Goal: Task Accomplishment & Management: Manage account settings

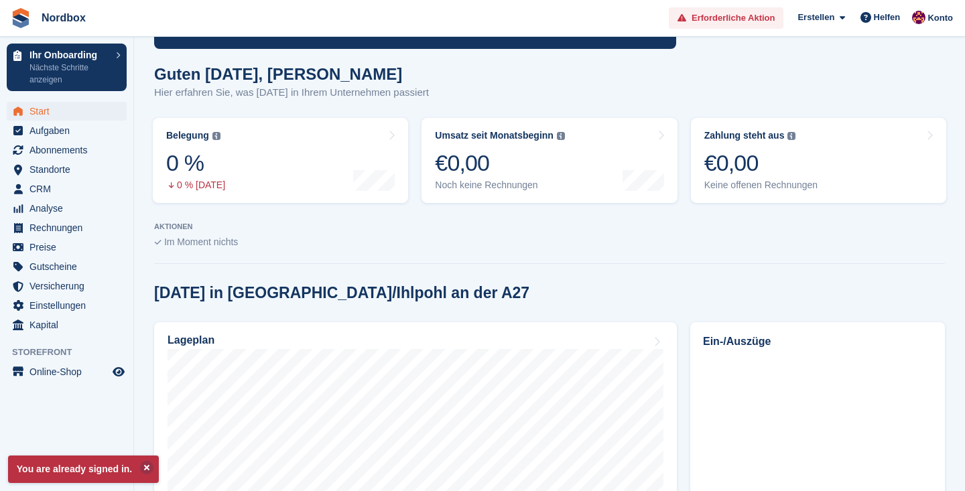
scroll to position [180, 0]
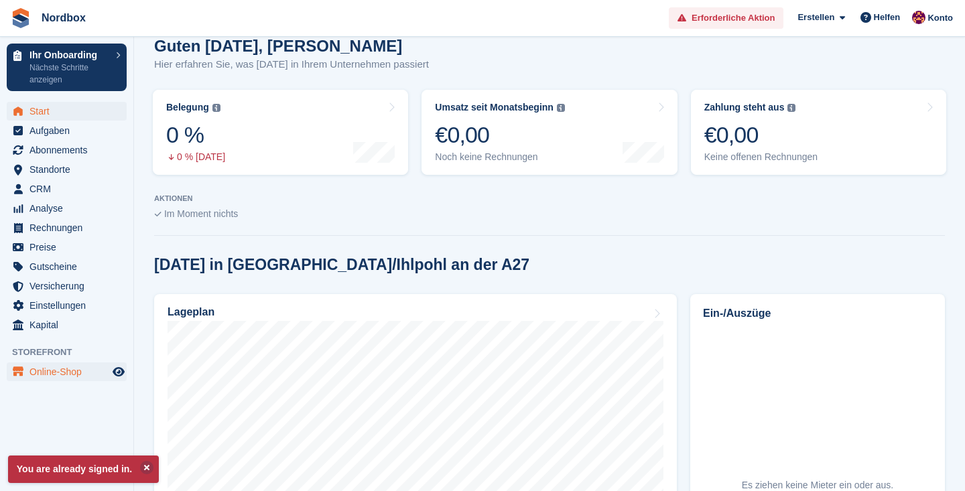
click at [65, 372] on span "Online-Shop" at bounding box center [70, 372] width 80 height 19
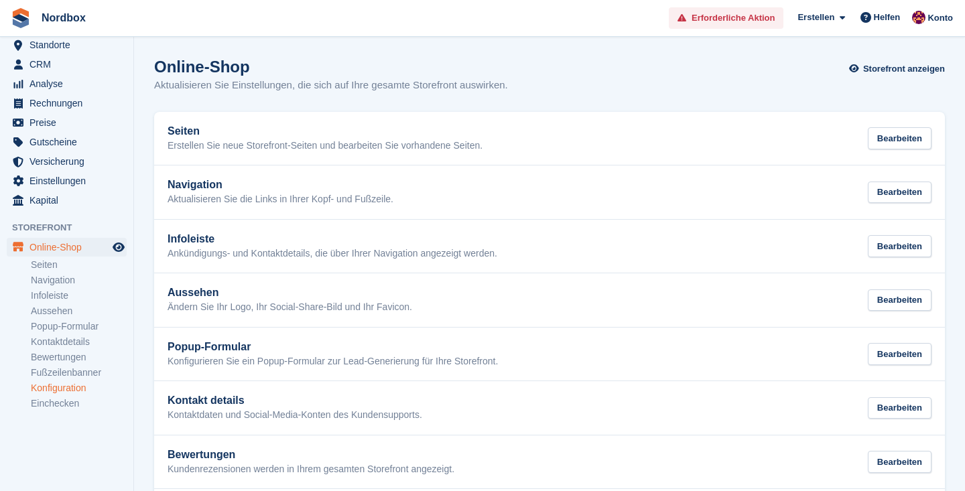
scroll to position [124, 0]
click at [66, 393] on link "Konfiguration" at bounding box center [79, 389] width 96 height 13
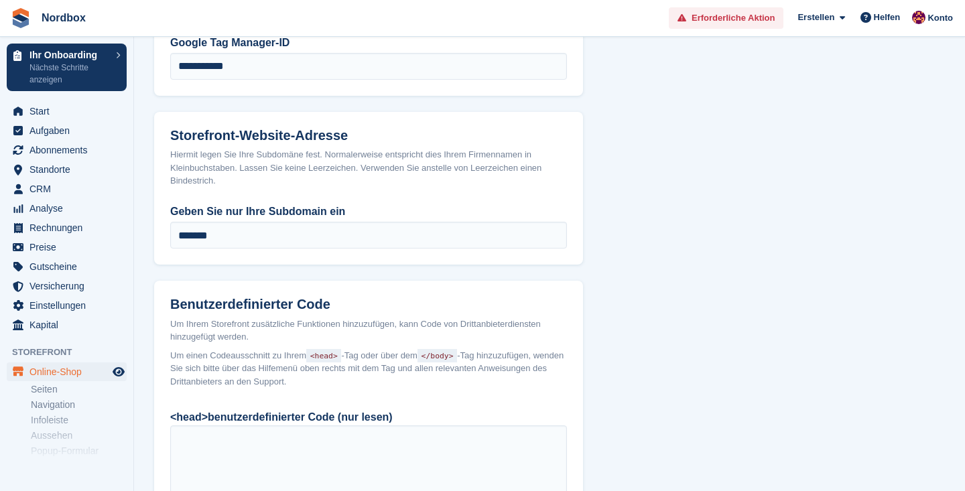
scroll to position [1134, 0]
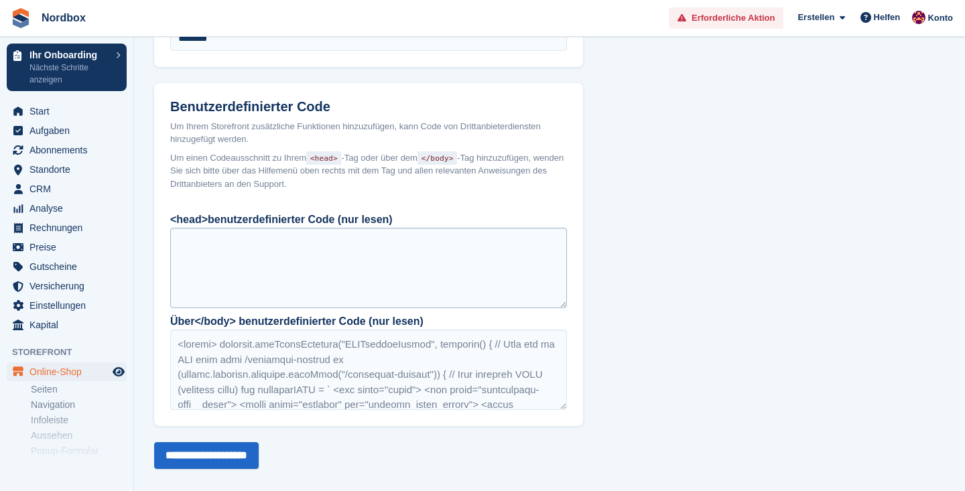
click at [231, 239] on div at bounding box center [368, 268] width 397 height 80
click at [260, 372] on div at bounding box center [368, 370] width 397 height 80
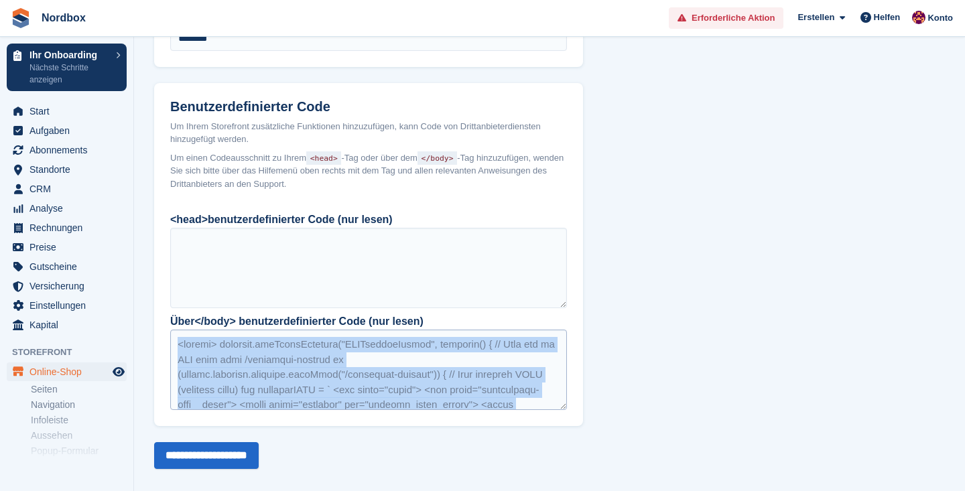
click at [260, 372] on div at bounding box center [368, 370] width 397 height 80
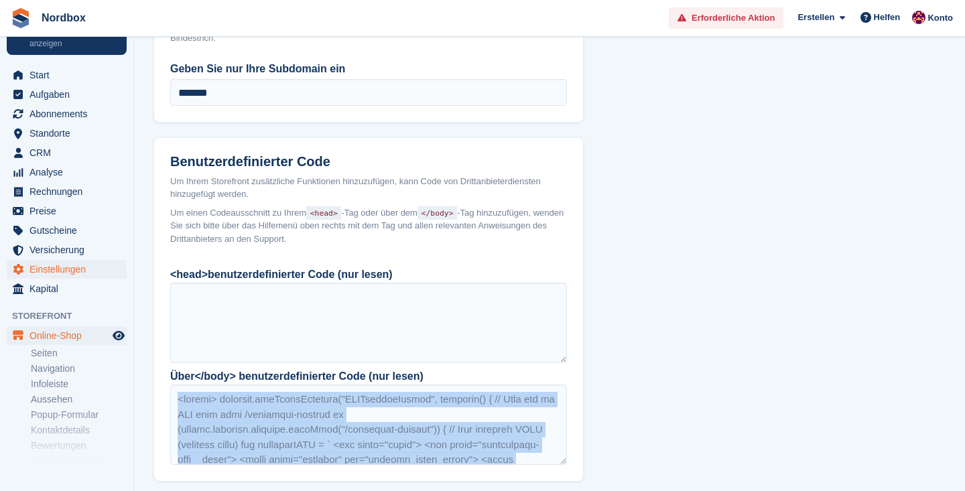
scroll to position [58, 0]
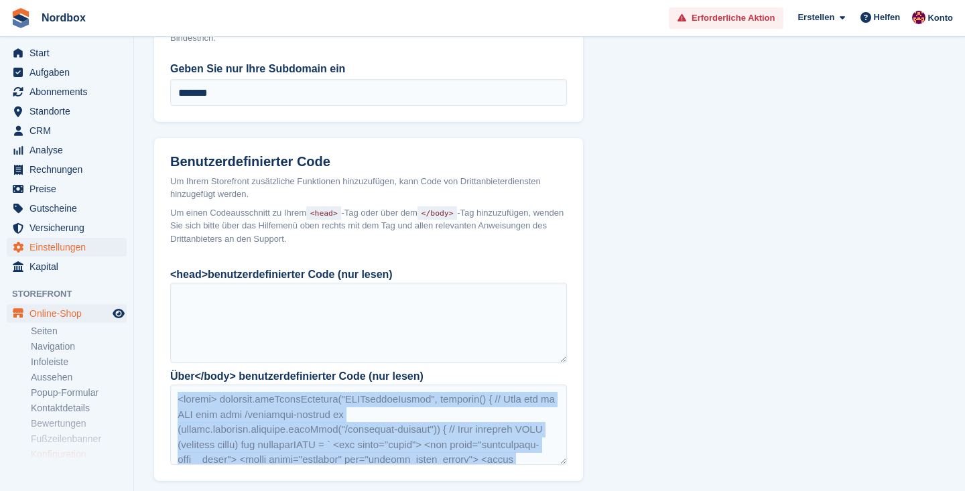
click at [58, 241] on span "Einstellungen" at bounding box center [70, 247] width 80 height 19
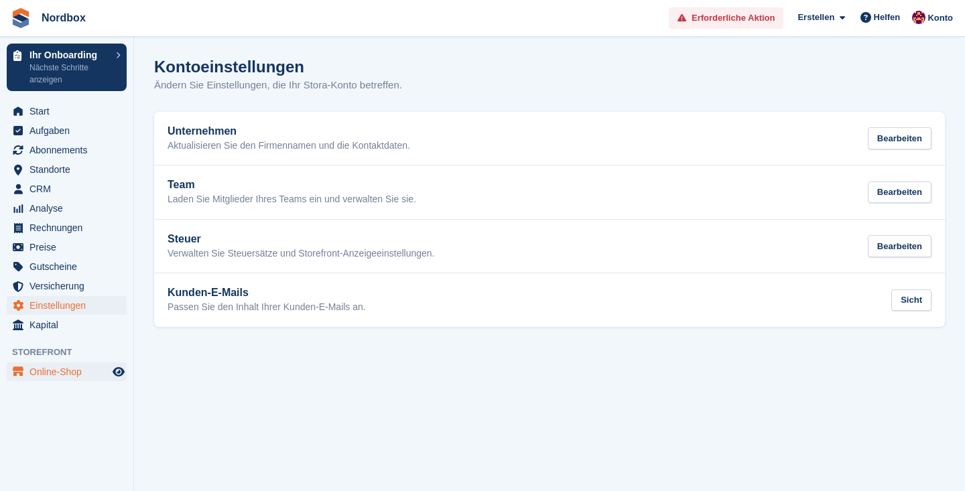
click at [76, 369] on span "Online-Shop" at bounding box center [70, 372] width 80 height 19
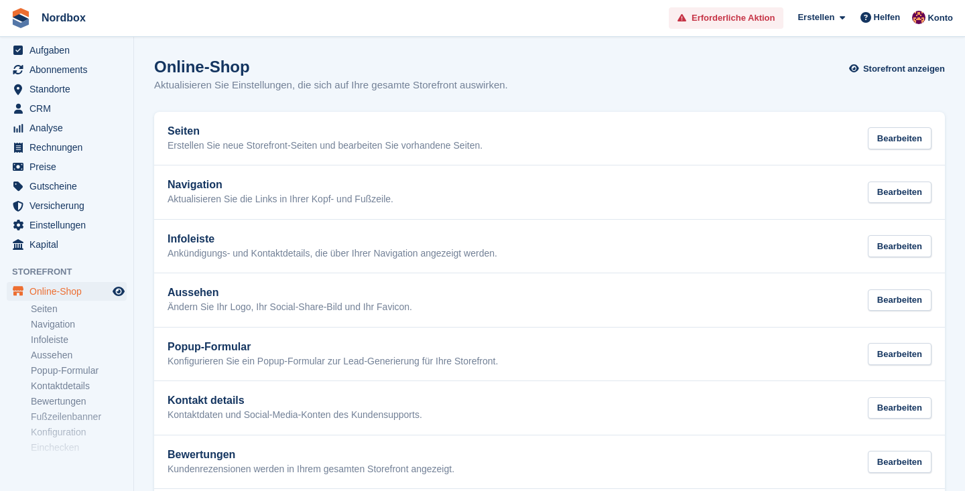
scroll to position [87, 0]
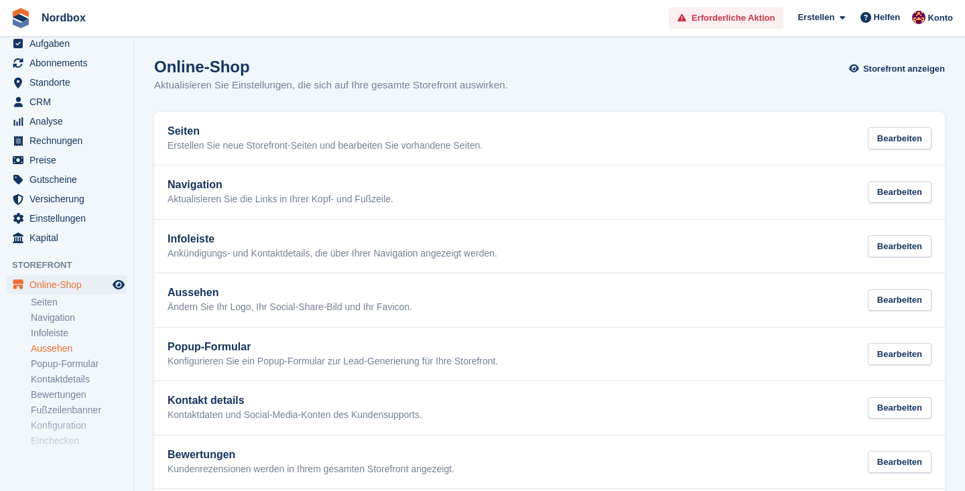
click at [67, 345] on link "Aussehen" at bounding box center [79, 349] width 96 height 13
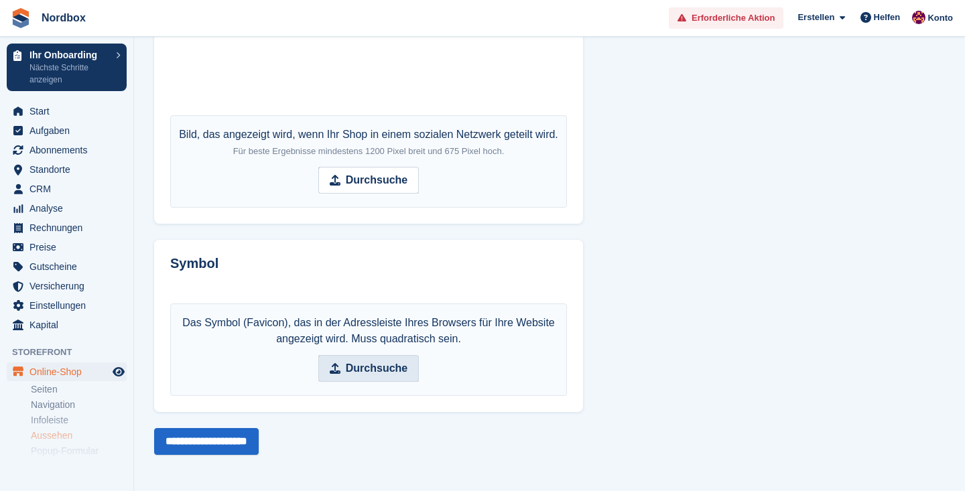
scroll to position [1177, 0]
click at [353, 361] on strong "Durchsuche" at bounding box center [377, 369] width 62 height 16
click at [353, 361] on input "Durchsuche" at bounding box center [368, 368] width 101 height 27
type input "**********"
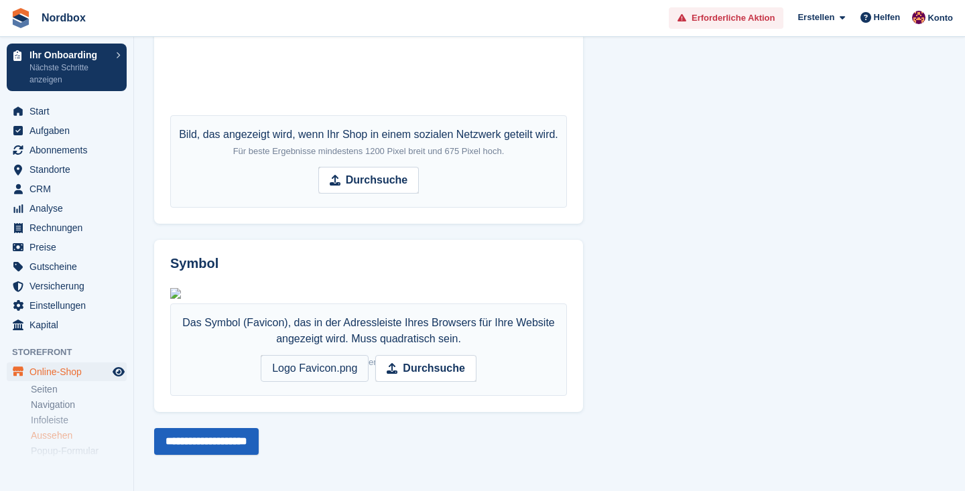
click at [234, 449] on input "**********" at bounding box center [206, 441] width 105 height 27
